Goal: Complete application form: Complete application form

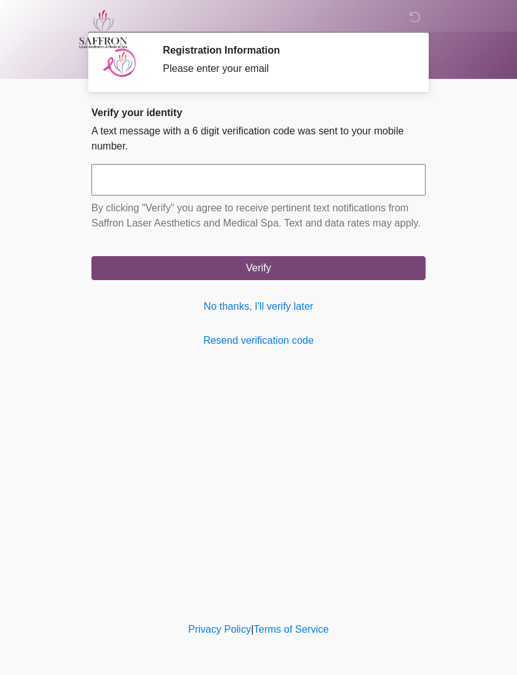
click at [295, 173] on input "text" at bounding box center [258, 180] width 334 height 32
type input "******"
click at [321, 280] on button "Verify" at bounding box center [258, 268] width 334 height 24
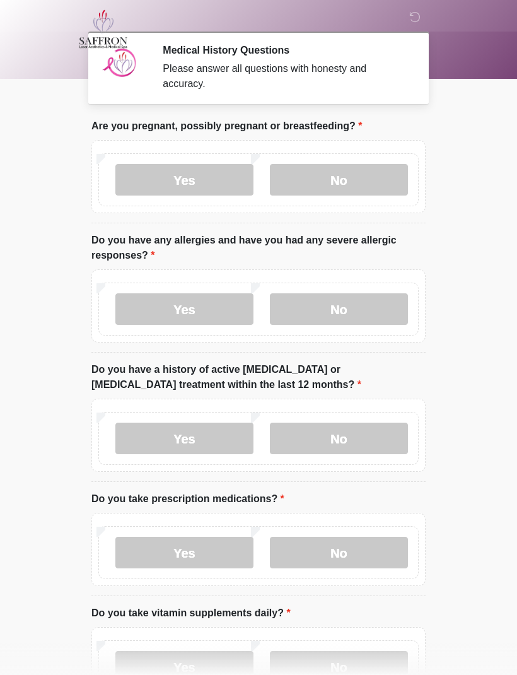
click at [340, 181] on label "No" at bounding box center [339, 180] width 138 height 32
click at [341, 321] on label "No" at bounding box center [339, 309] width 138 height 32
click at [346, 436] on label "No" at bounding box center [339, 439] width 138 height 32
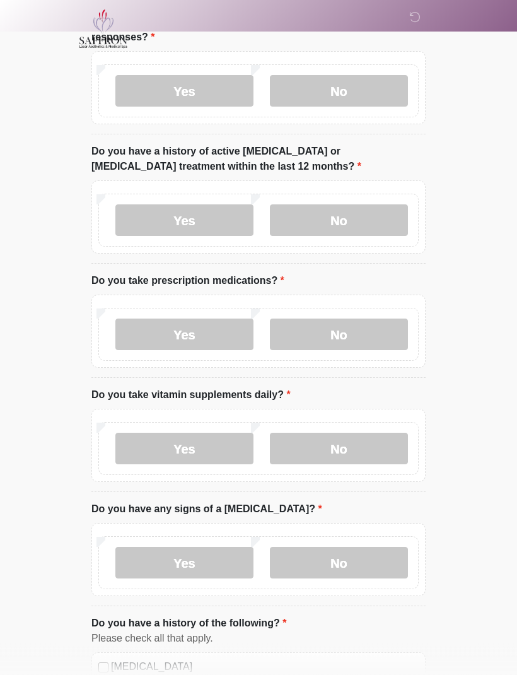
click at [360, 330] on label "No" at bounding box center [339, 335] width 138 height 32
click at [198, 445] on label "Yes" at bounding box center [184, 449] width 138 height 32
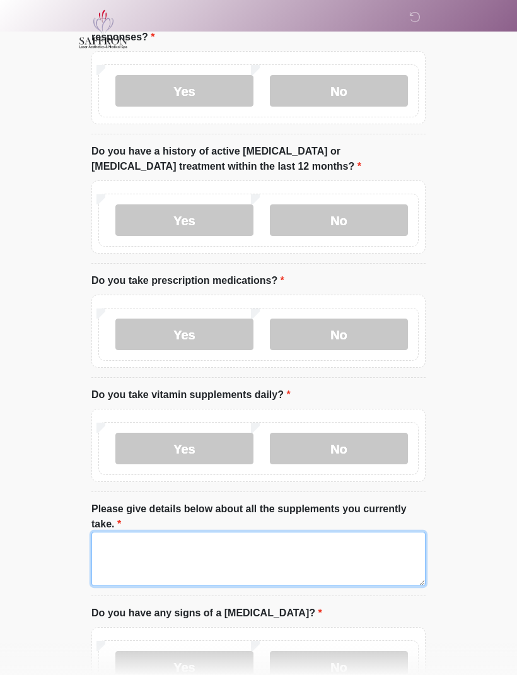
click at [237, 553] on textarea "Please give details below about all the supplements you currently take." at bounding box center [258, 559] width 334 height 54
click at [350, 553] on textarea "*****" at bounding box center [258, 559] width 334 height 54
type textarea "*****"
click at [347, 557] on textarea "*****" at bounding box center [258, 559] width 334 height 54
click at [339, 555] on textarea "*****" at bounding box center [258, 559] width 334 height 54
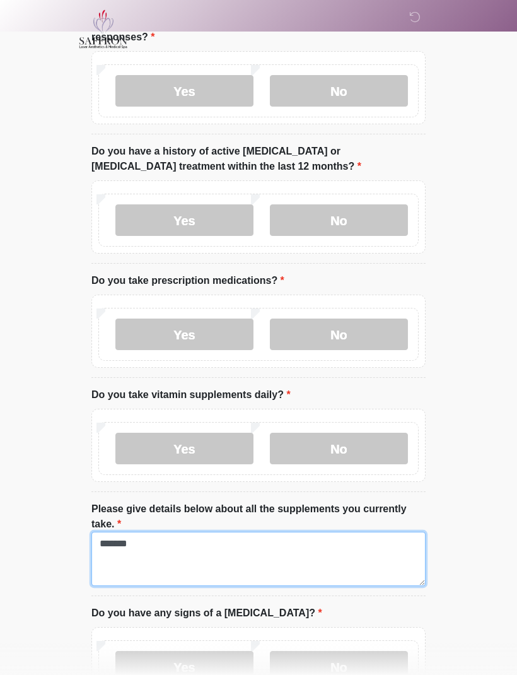
click at [339, 554] on textarea "*****" at bounding box center [258, 559] width 334 height 54
click at [265, 548] on textarea "Please give details below about all the supplements you currently take." at bounding box center [258, 559] width 334 height 54
click at [299, 562] on textarea "Please give details below about all the supplements you currently take." at bounding box center [258, 559] width 334 height 54
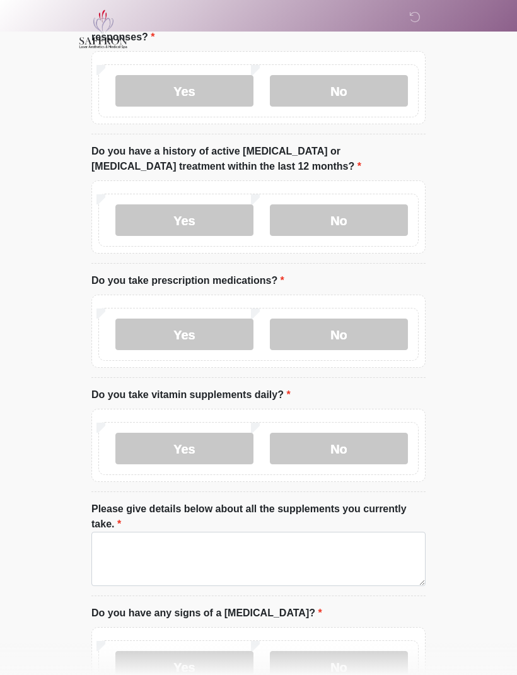
click at [29, 365] on body "‎ ‎ ‎ Medical History Questions Please answer all questions with honesty and ac…" at bounding box center [258, 119] width 517 height 675
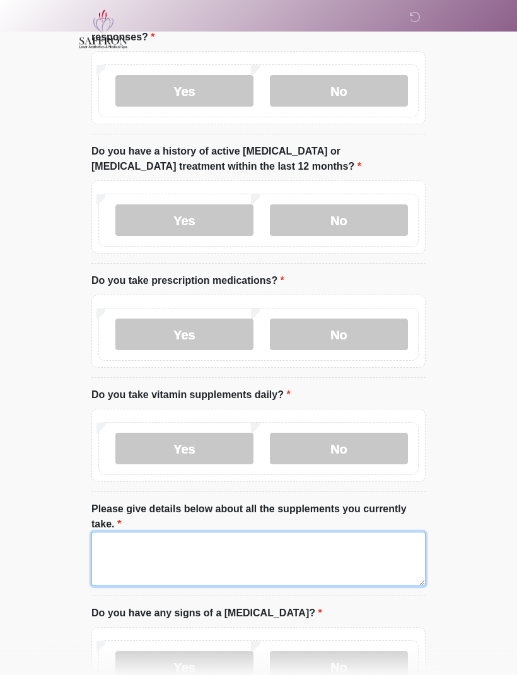
click at [198, 537] on textarea "Please give details below about all the supplements you currently take." at bounding box center [258, 559] width 334 height 54
type textarea "*****"
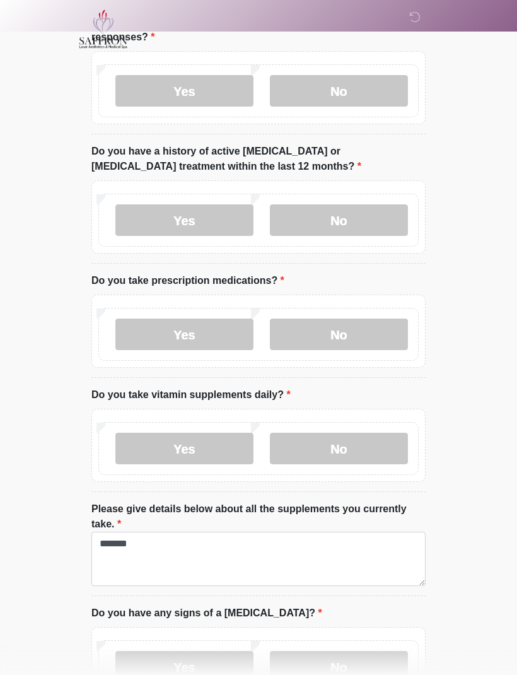
click at [469, 457] on html "‎ ‎ ‎ Medical History Questions Please answer all questions with honesty and ac…" at bounding box center [258, 119] width 517 height 675
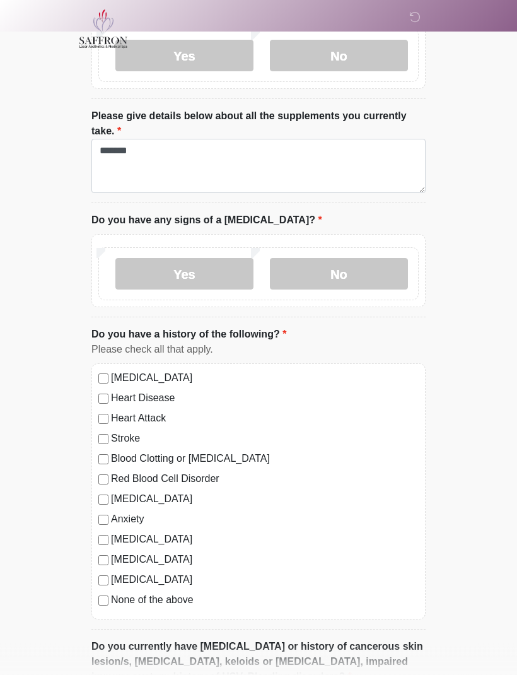
scroll to position [611, 0]
click at [332, 270] on label "No" at bounding box center [339, 274] width 138 height 32
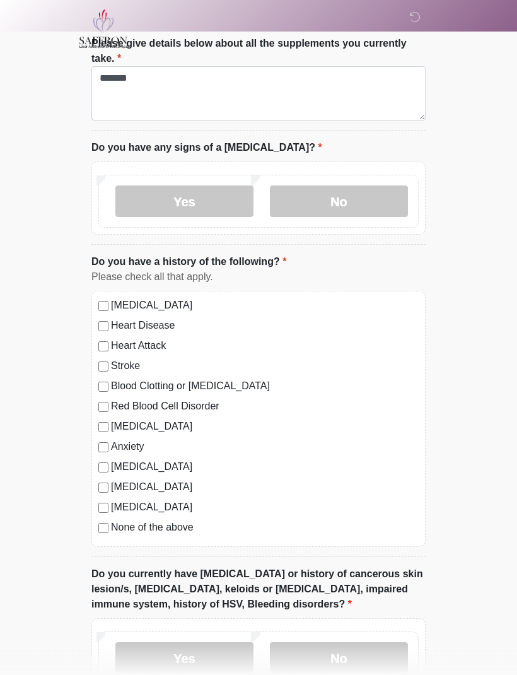
scroll to position [685, 0]
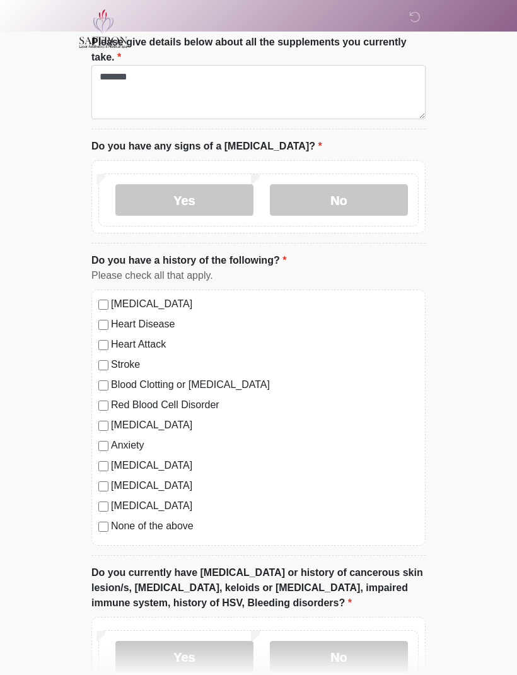
click at [105, 544] on li "Do you have a history of the following? Do you have a history of the following?…" at bounding box center [258, 405] width 334 height 303
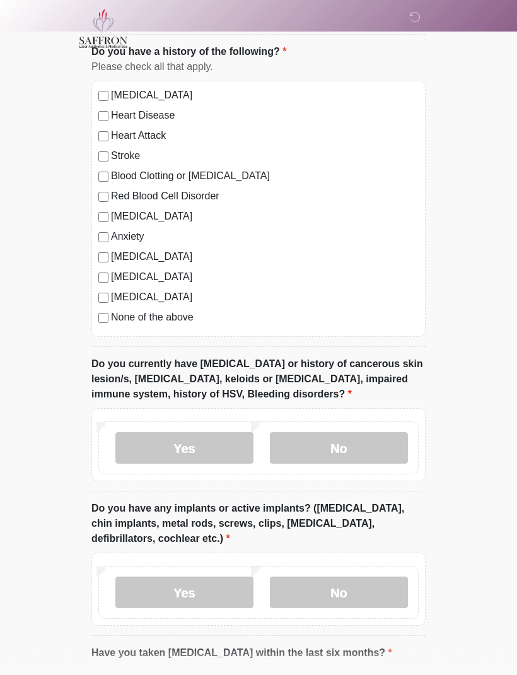
scroll to position [895, 0]
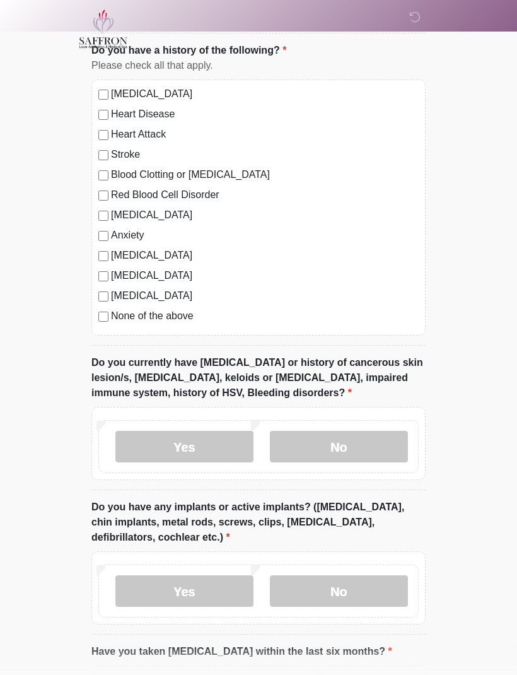
click at [345, 439] on label "No" at bounding box center [339, 447] width 138 height 32
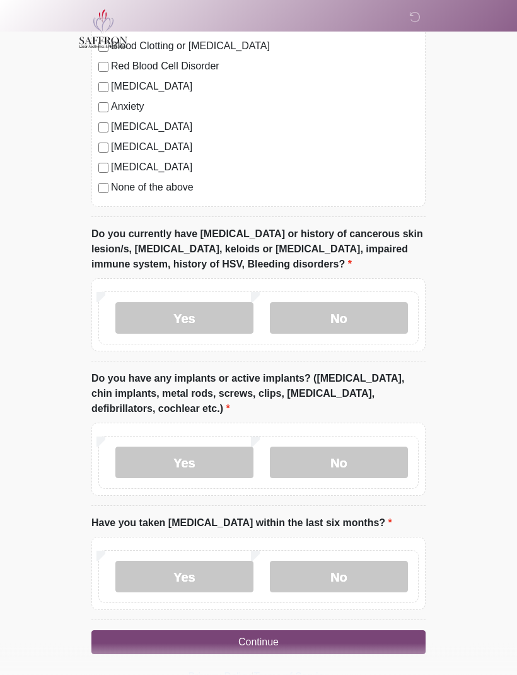
scroll to position [1027, 0]
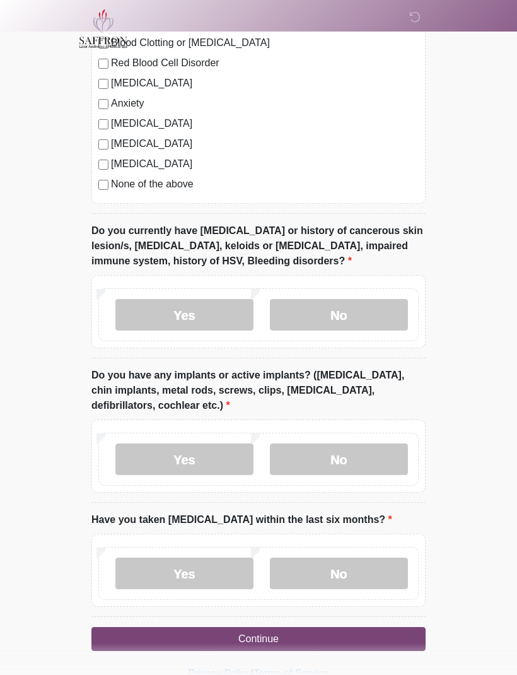
click at [345, 452] on label "No" at bounding box center [339, 460] width 138 height 32
click at [353, 571] on label "No" at bounding box center [339, 574] width 138 height 32
click at [302, 642] on button "Continue" at bounding box center [258, 640] width 334 height 24
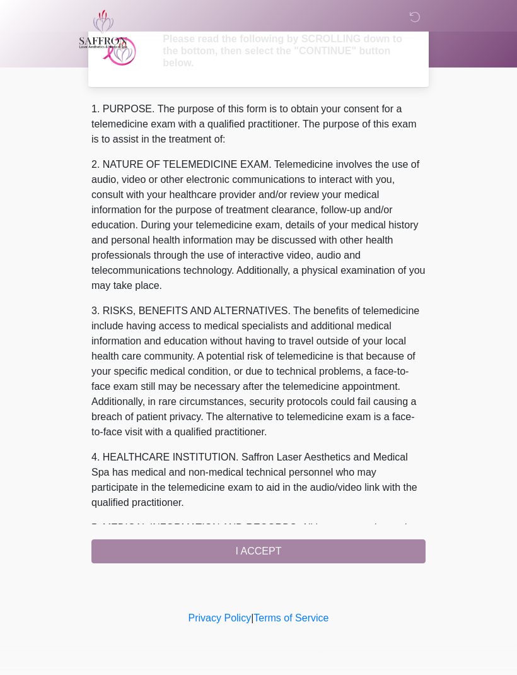
scroll to position [0, 0]
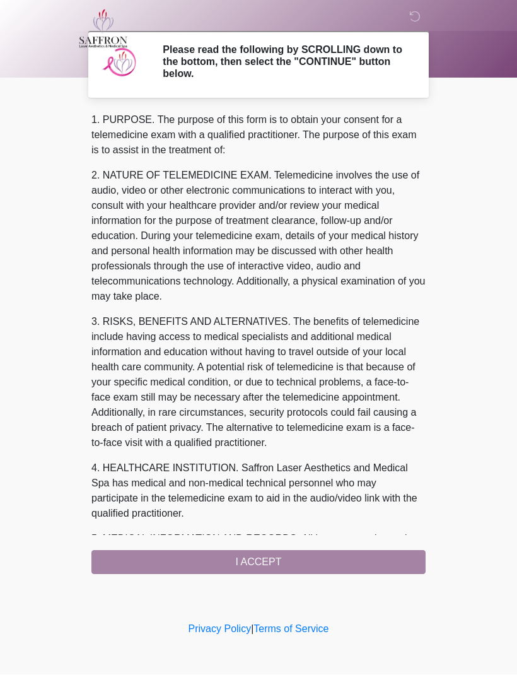
click at [301, 554] on div "1. PURPOSE. The purpose of this form is to obtain your consent for a telemedici…" at bounding box center [258, 344] width 334 height 462
click at [241, 568] on div "1. PURPOSE. The purpose of this form is to obtain your consent for a telemedici…" at bounding box center [258, 344] width 334 height 462
click at [274, 560] on div "1. PURPOSE. The purpose of this form is to obtain your consent for a telemedici…" at bounding box center [258, 344] width 334 height 462
click at [250, 560] on div "1. PURPOSE. The purpose of this form is to obtain your consent for a telemedici…" at bounding box center [258, 344] width 334 height 462
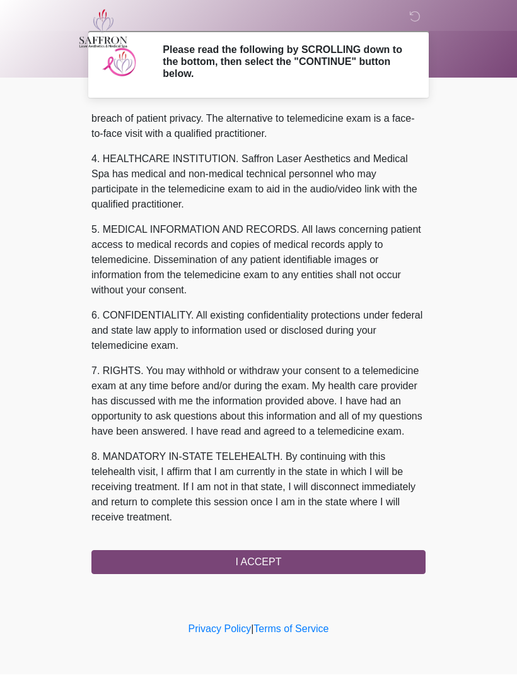
scroll to position [339, 0]
click at [289, 551] on button "I ACCEPT" at bounding box center [258, 563] width 334 height 24
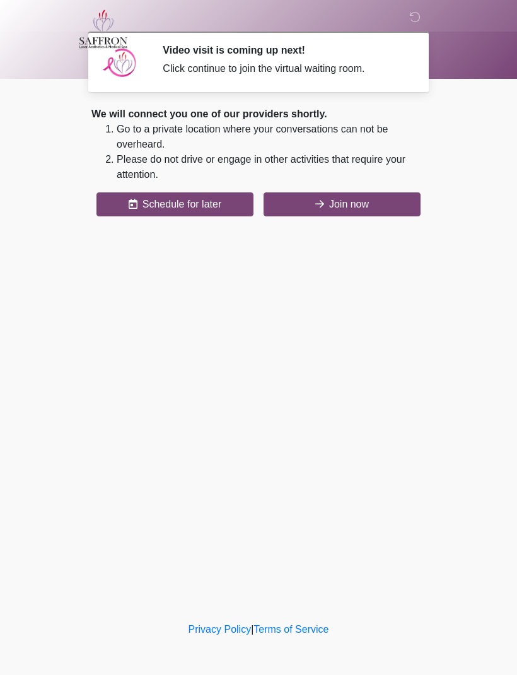
click at [370, 199] on button "Join now" at bounding box center [342, 204] width 157 height 24
